Goal: Information Seeking & Learning: Check status

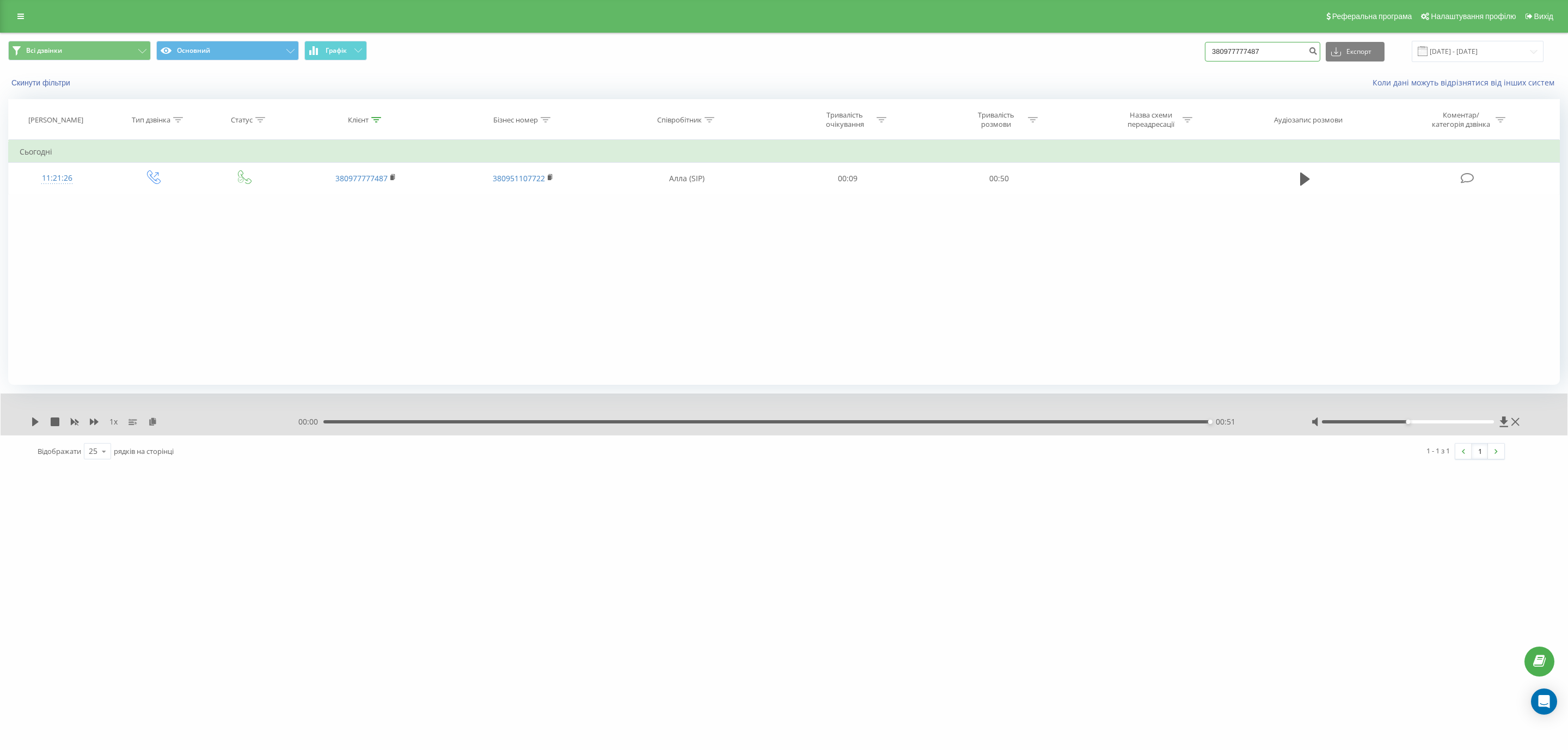
click at [1244, 53] on input "380977777487" at bounding box center [1262, 51] width 116 height 19
paste input "[PHONE_NUMBER]"
click at [1242, 49] on input "3809+38066894486577777487" at bounding box center [1262, 51] width 116 height 19
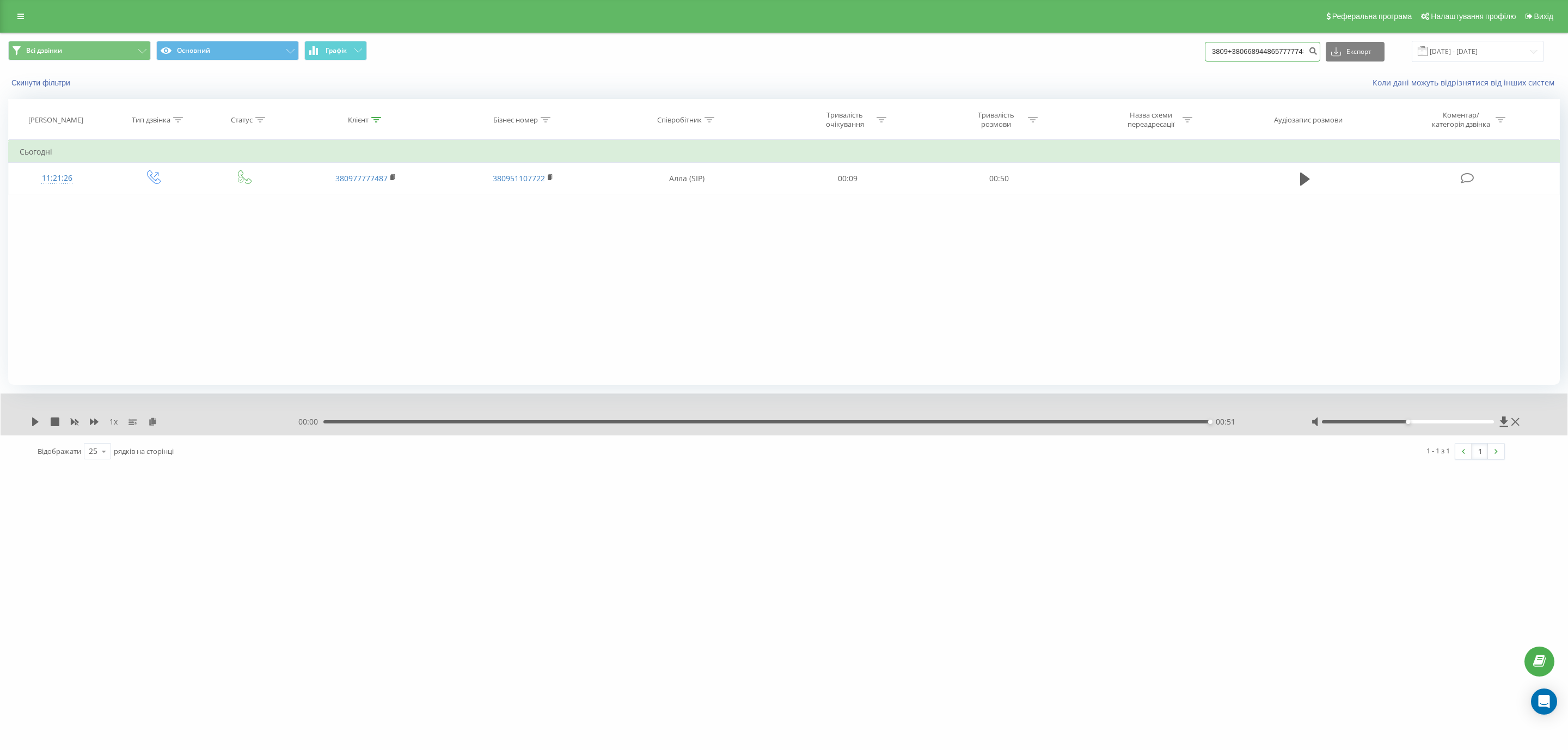
paste input "[PHONE_NUMBER]"
click at [1227, 48] on input "[PHONE_NUMBER]" at bounding box center [1262, 51] width 116 height 19
type input "380668944865"
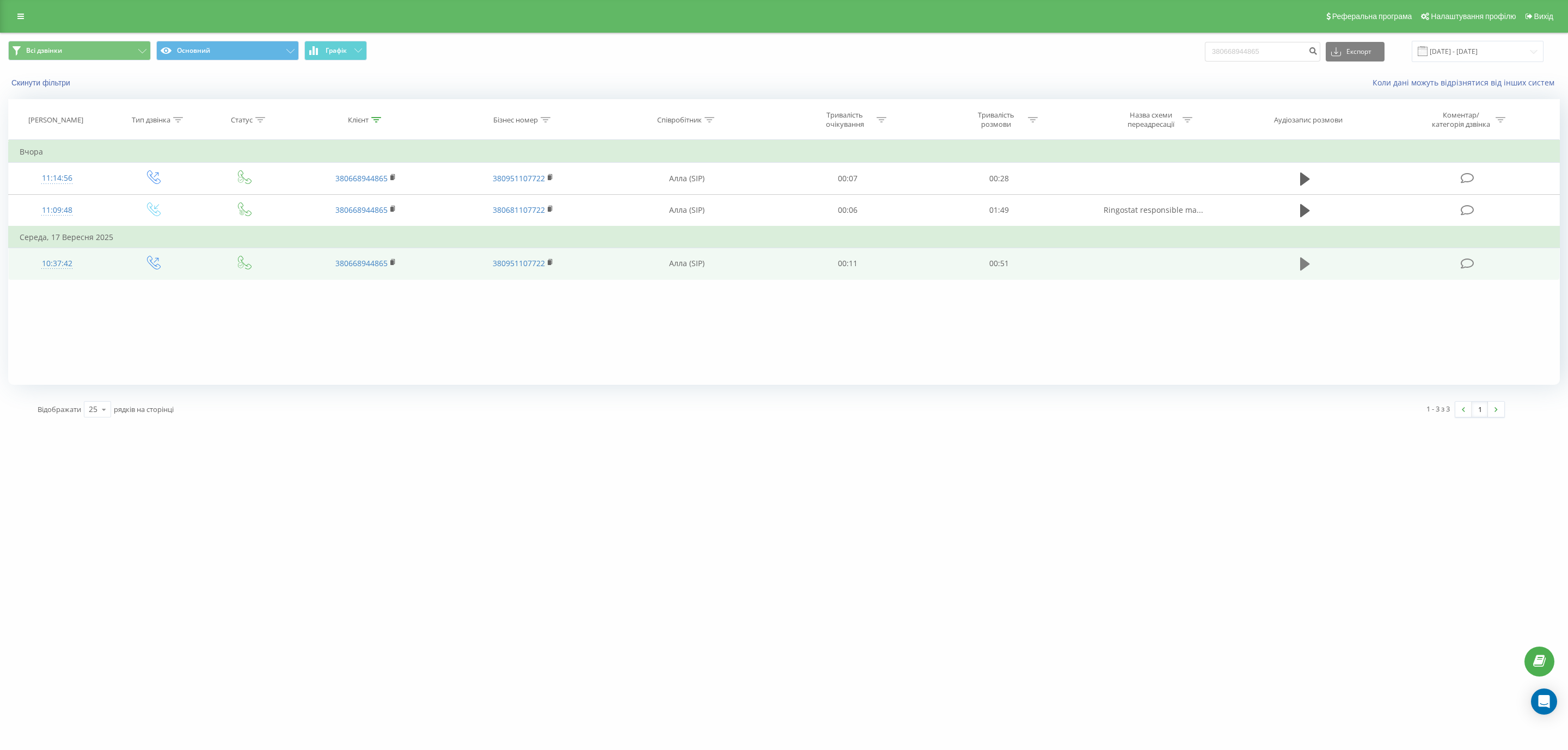
click at [1305, 267] on icon at bounding box center [1305, 264] width 10 height 13
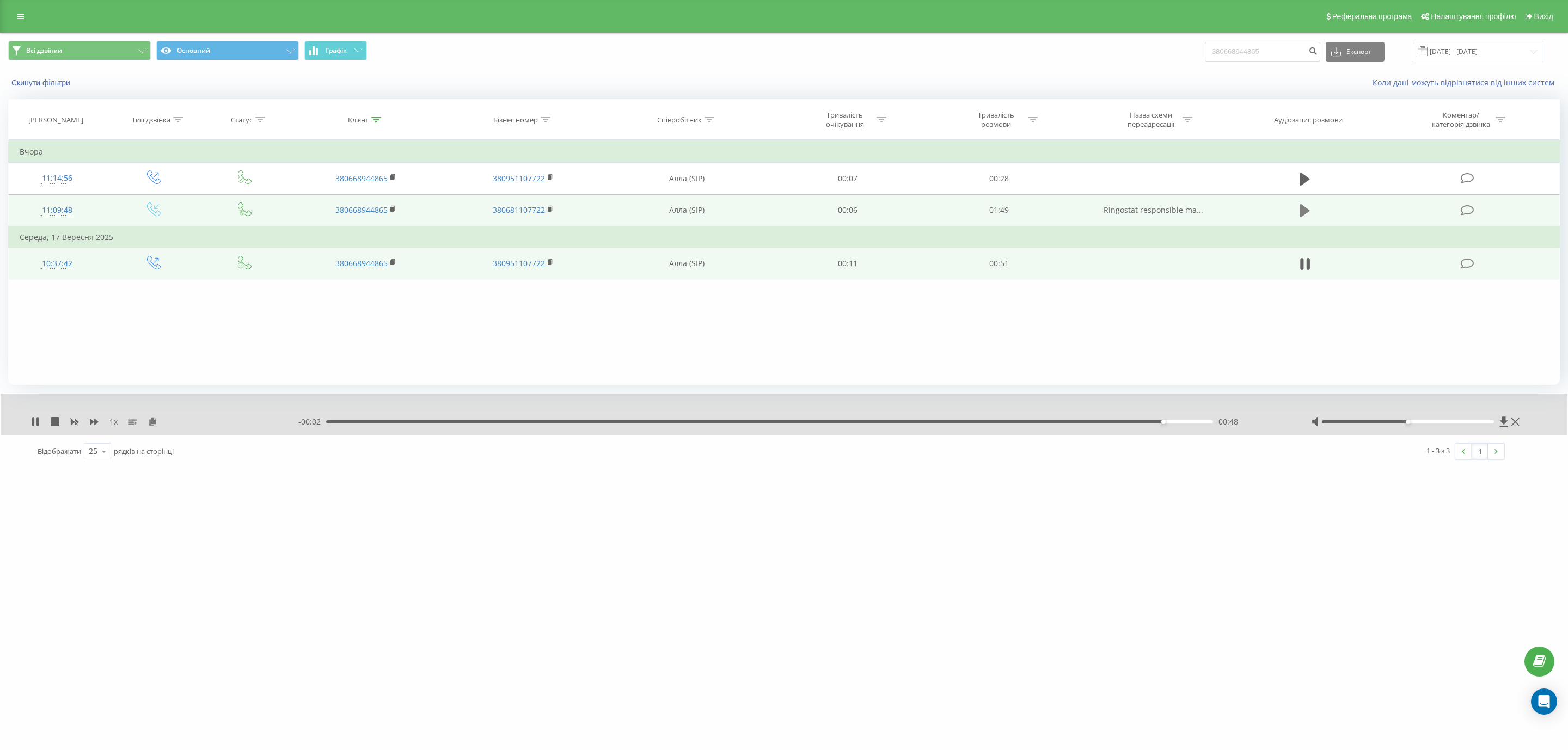
click at [1302, 212] on icon at bounding box center [1305, 210] width 10 height 13
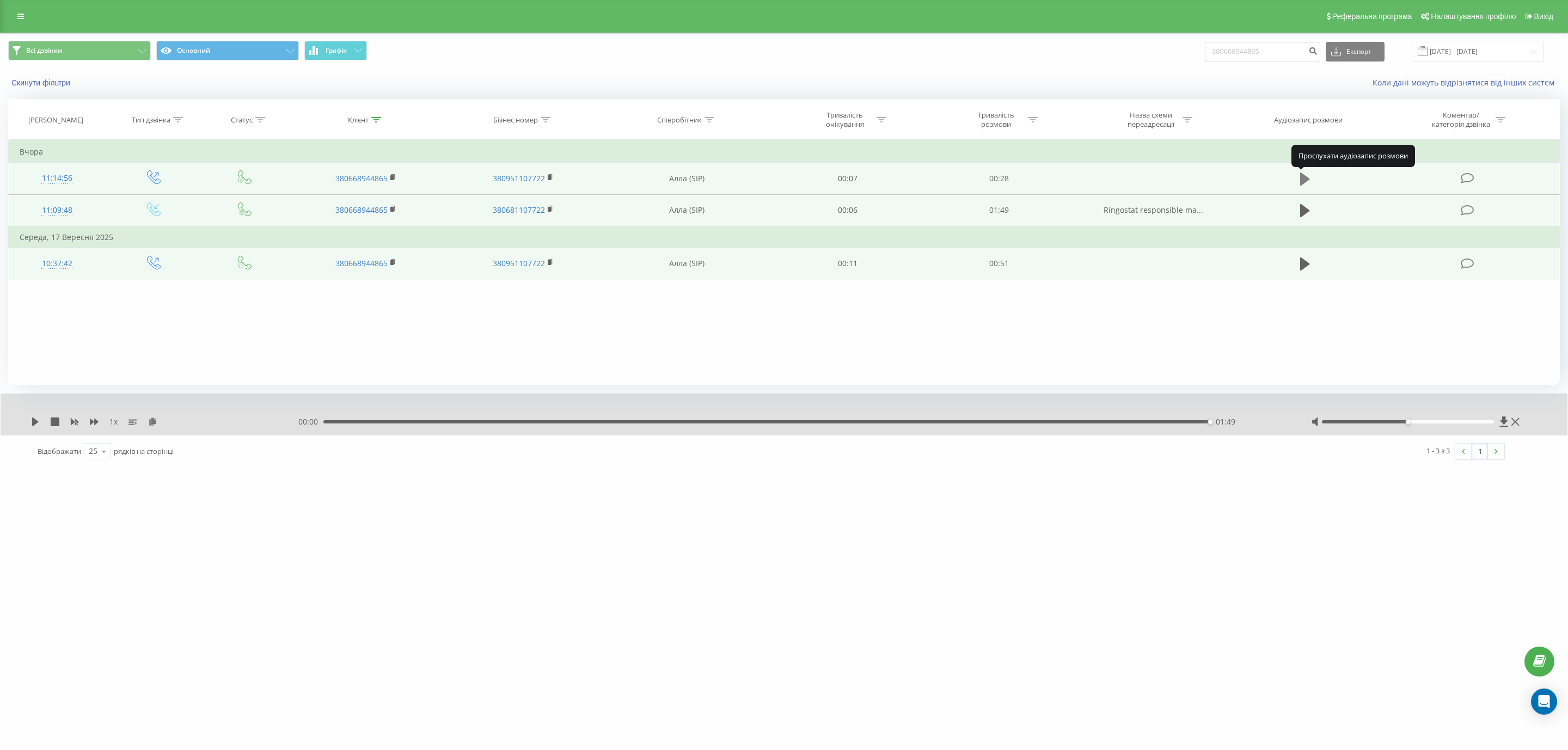
click at [1302, 175] on icon at bounding box center [1305, 179] width 10 height 13
click at [1310, 209] on button at bounding box center [1305, 211] width 17 height 17
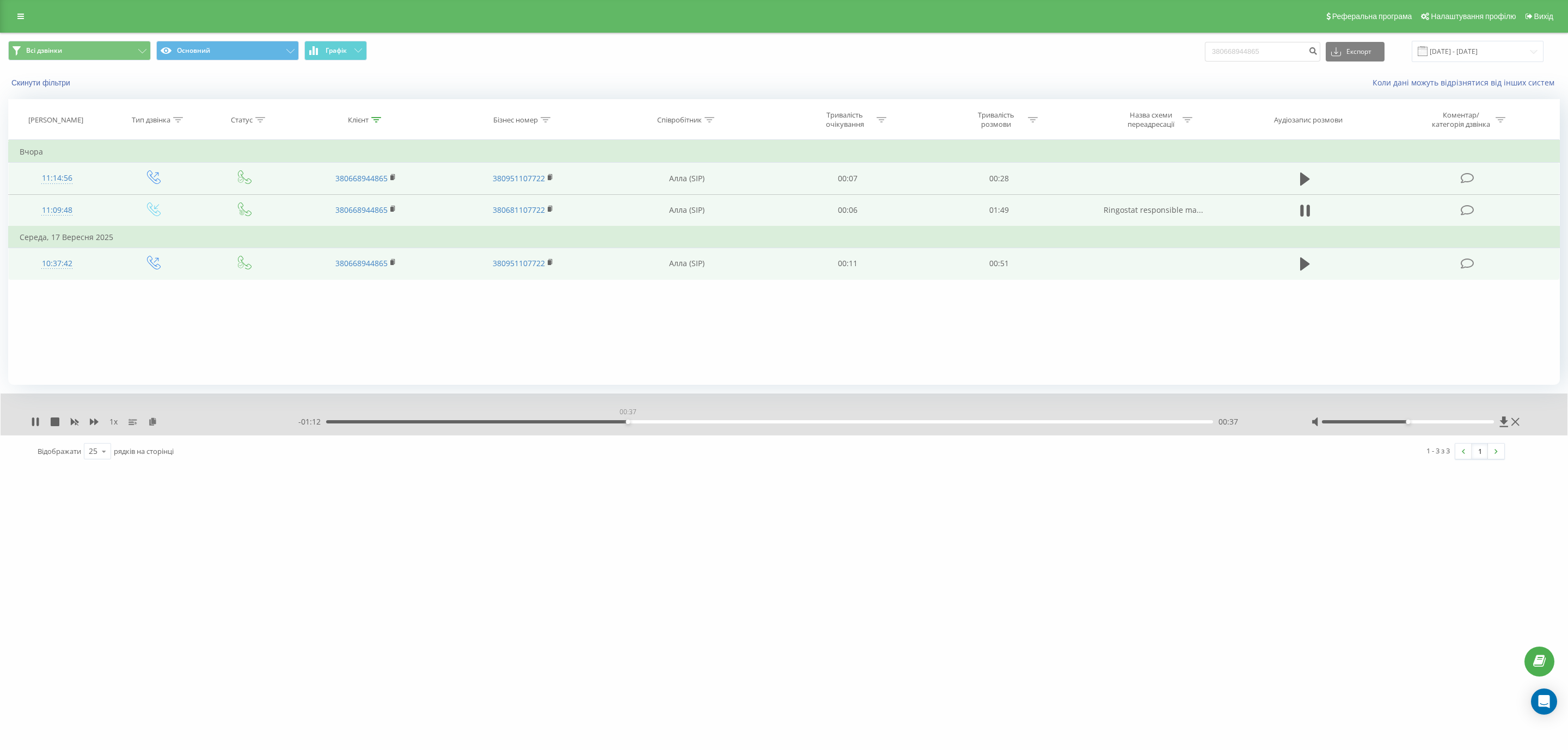
click at [628, 421] on div "00:37" at bounding box center [770, 422] width 887 height 4
click at [699, 422] on div "00:46" at bounding box center [770, 422] width 887 height 4
click at [742, 420] on div "00:51" at bounding box center [770, 422] width 887 height 4
click at [1306, 211] on icon at bounding box center [1305, 210] width 10 height 15
